Goal: Task Accomplishment & Management: Use online tool/utility

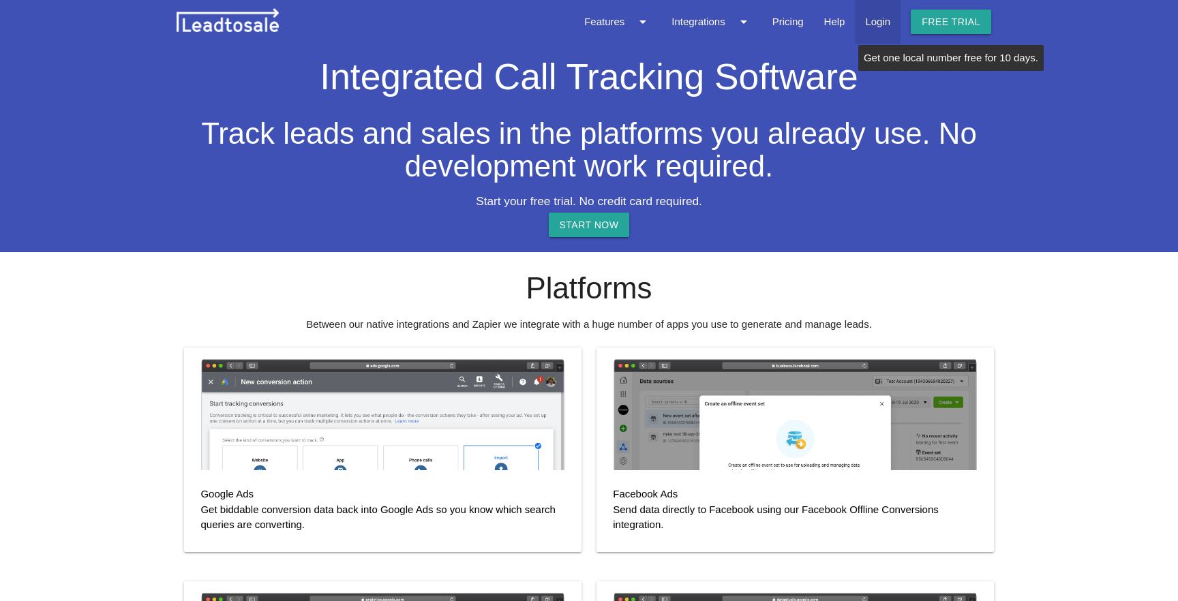
click at [886, 19] on link "Login" at bounding box center [878, 22] width 46 height 44
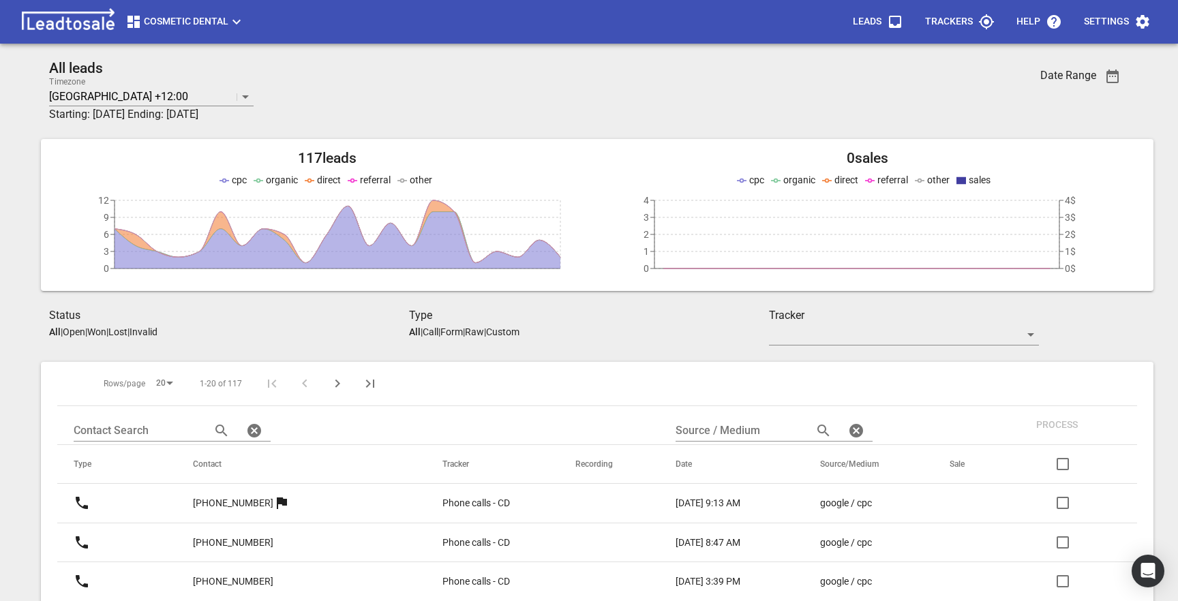
click at [956, 16] on p "Trackers" at bounding box center [949, 22] width 48 height 14
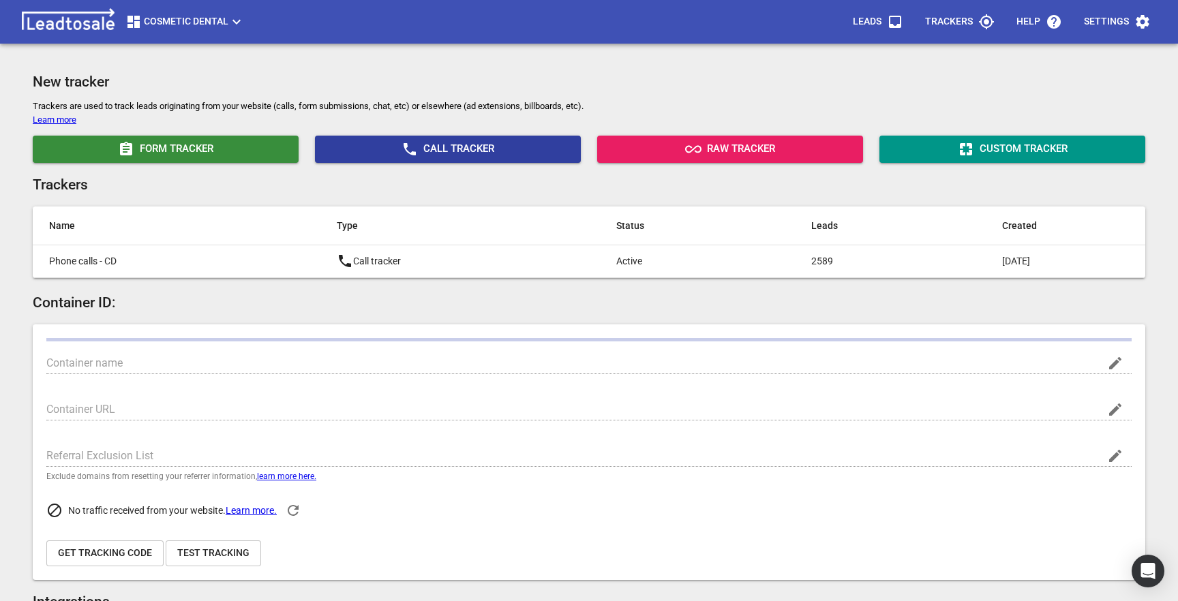
type input "Cosmetic Dental"
type input "[URL][DOMAIN_NAME]"
type input "[DOMAIN_NAME]"
type input "UA-7919562-1"
type input "G-KZWSC8XXRX"
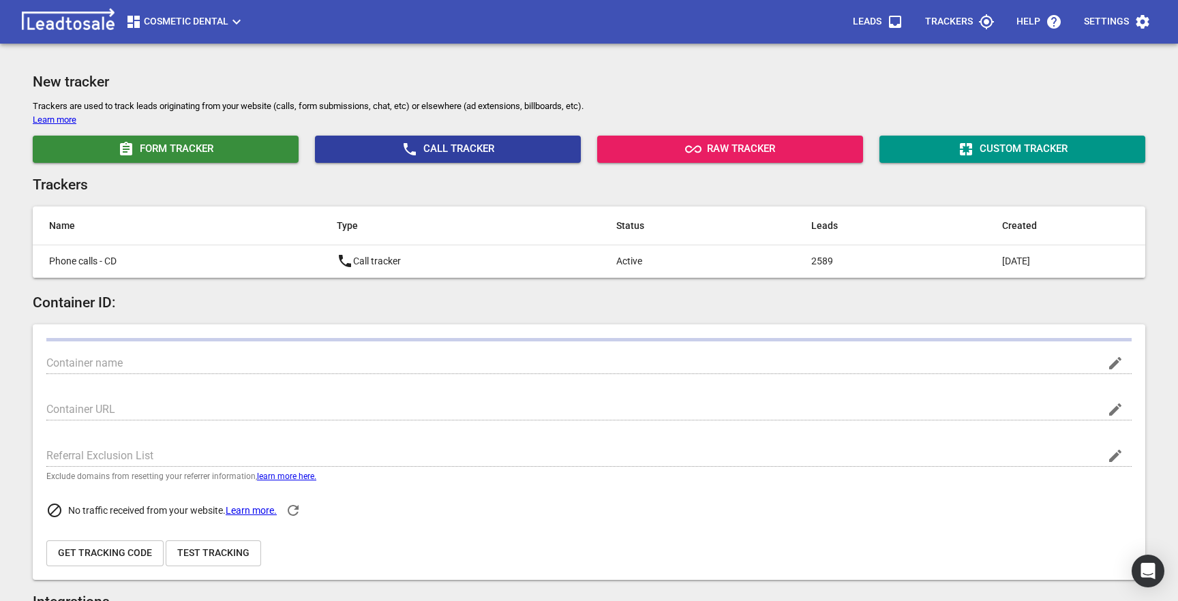
type input "pCXlrI0FSwaMQqCGqmVgoA"
type input "362943237462953"
checkbox input "true"
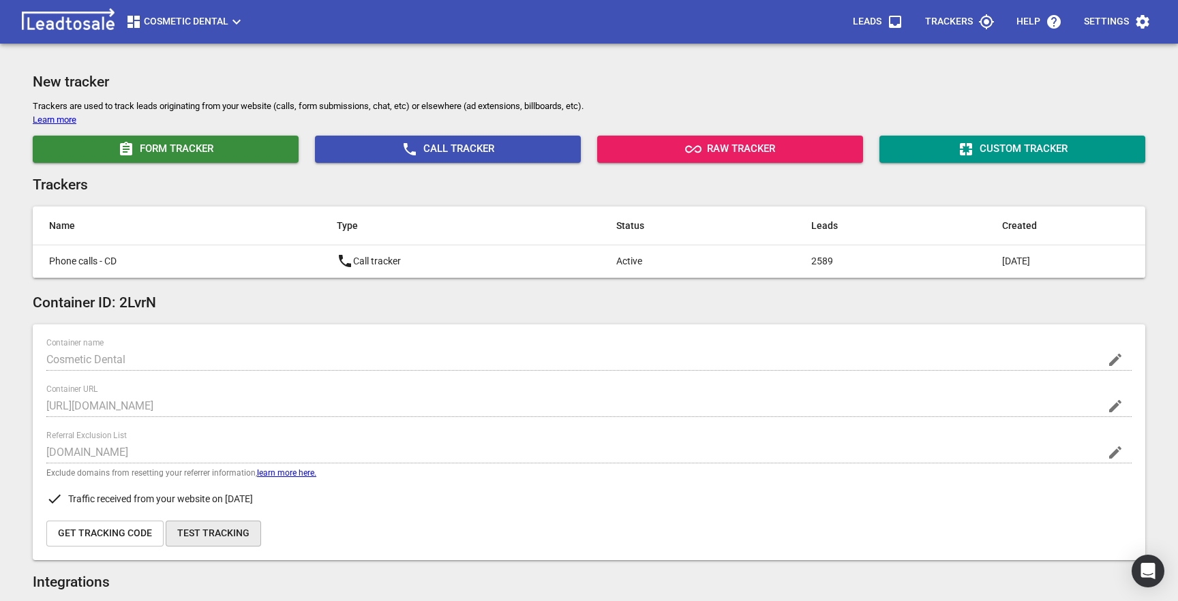
click at [226, 545] on button "Test Tracking" at bounding box center [213, 534] width 95 height 26
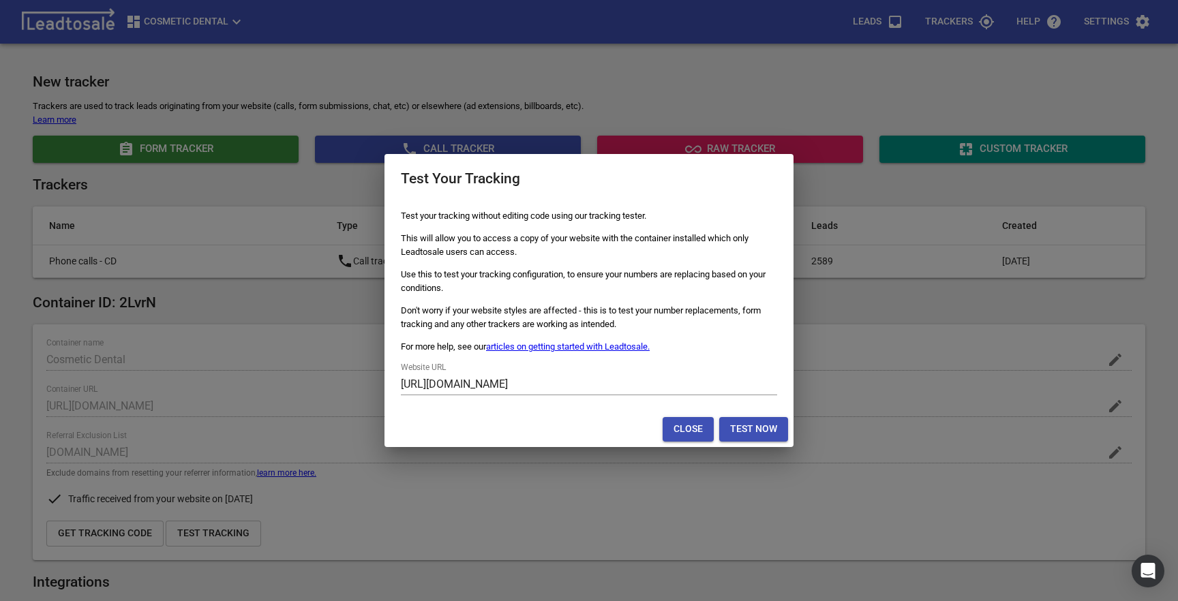
click at [755, 428] on span "Test Now" at bounding box center [753, 430] width 47 height 14
click at [632, 384] on input "https://www.cosmeticdental.co.nz/" at bounding box center [589, 385] width 376 height 22
type input "https://www.cosmeticdental.co.nz/?gclid=bjhwenfwi839o303"
click at [743, 427] on span "Test Now" at bounding box center [753, 430] width 47 height 14
click at [695, 430] on span "Close" at bounding box center [688, 430] width 29 height 14
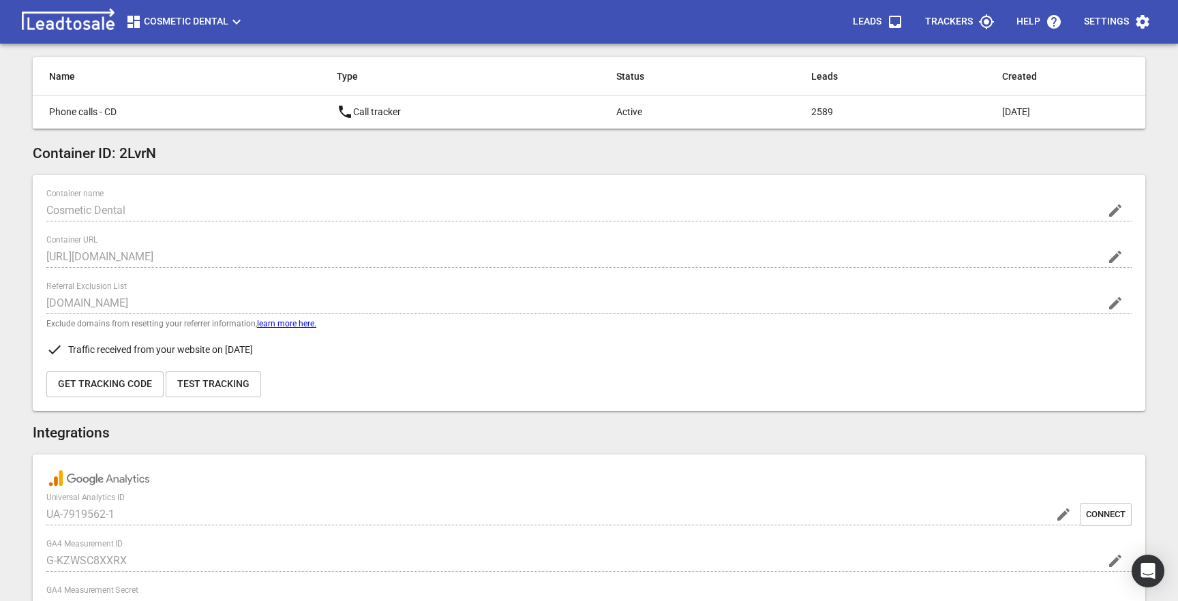
scroll to position [25, 0]
